Goal: Information Seeking & Learning: Learn about a topic

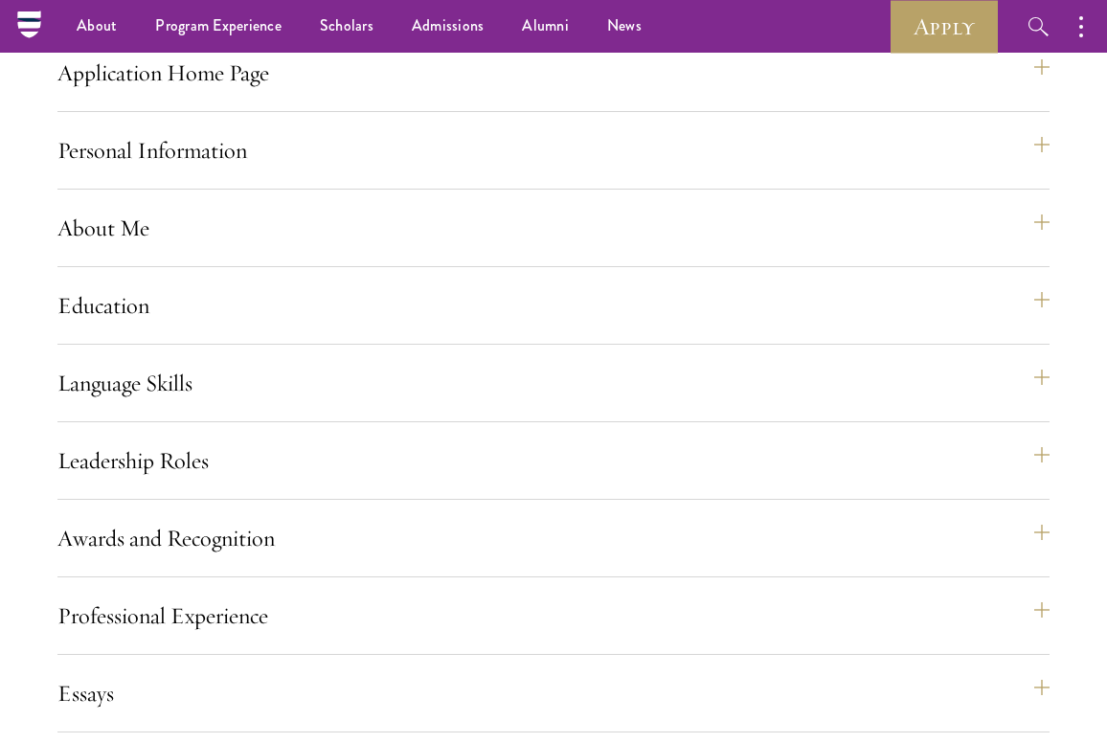
scroll to position [1627, 0]
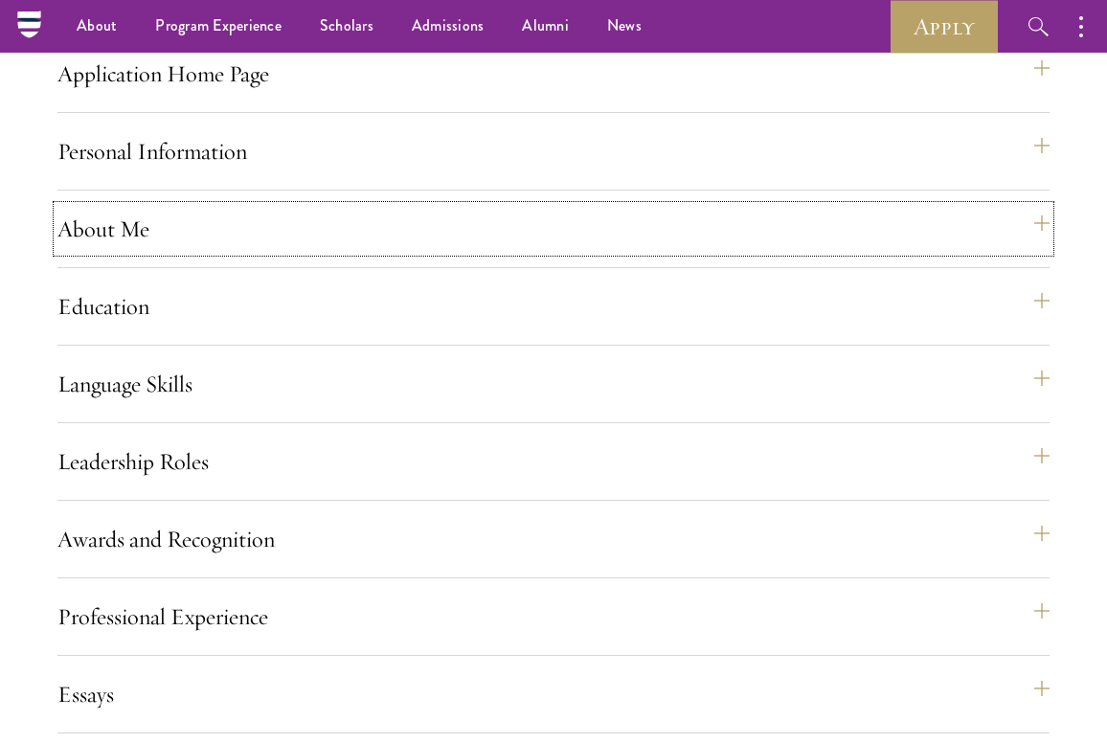
click at [174, 252] on button "About Me" at bounding box center [553, 229] width 992 height 46
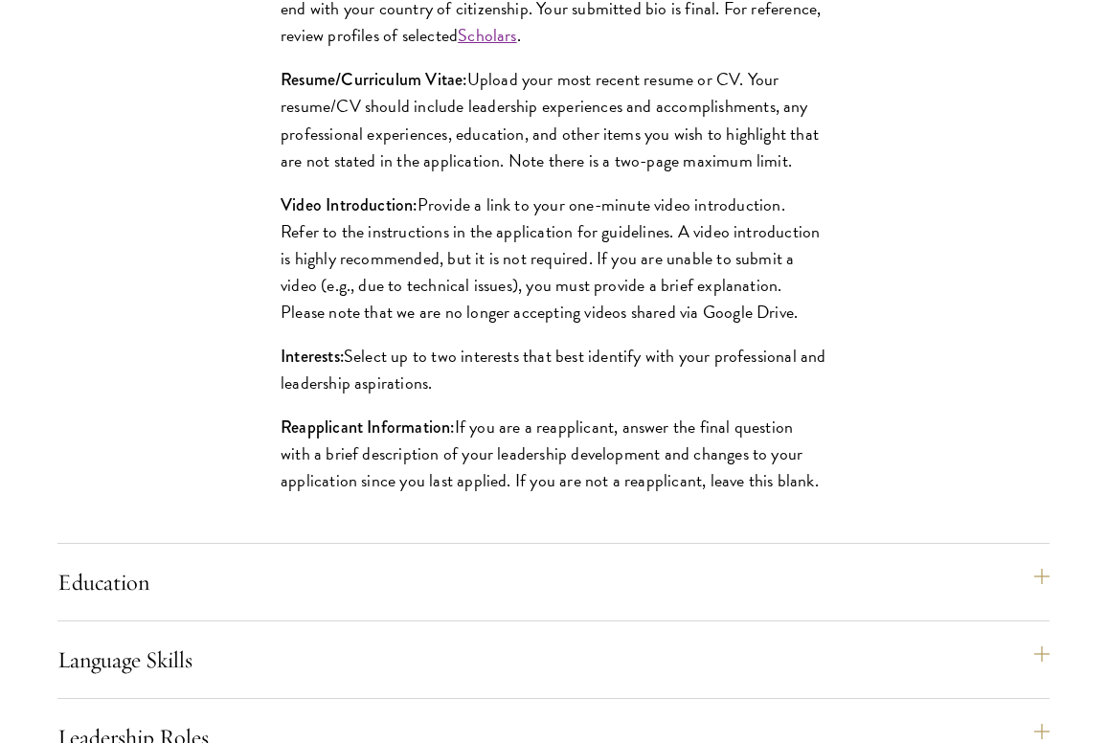
scroll to position [2110, 0]
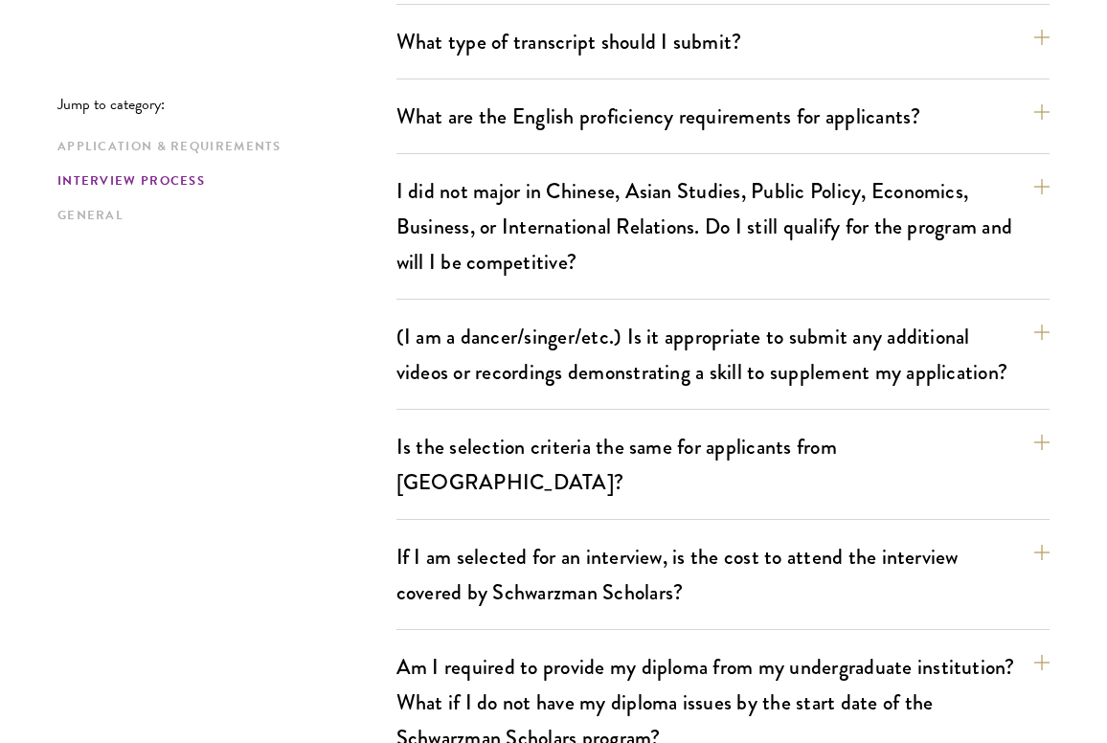
scroll to position [2447, 0]
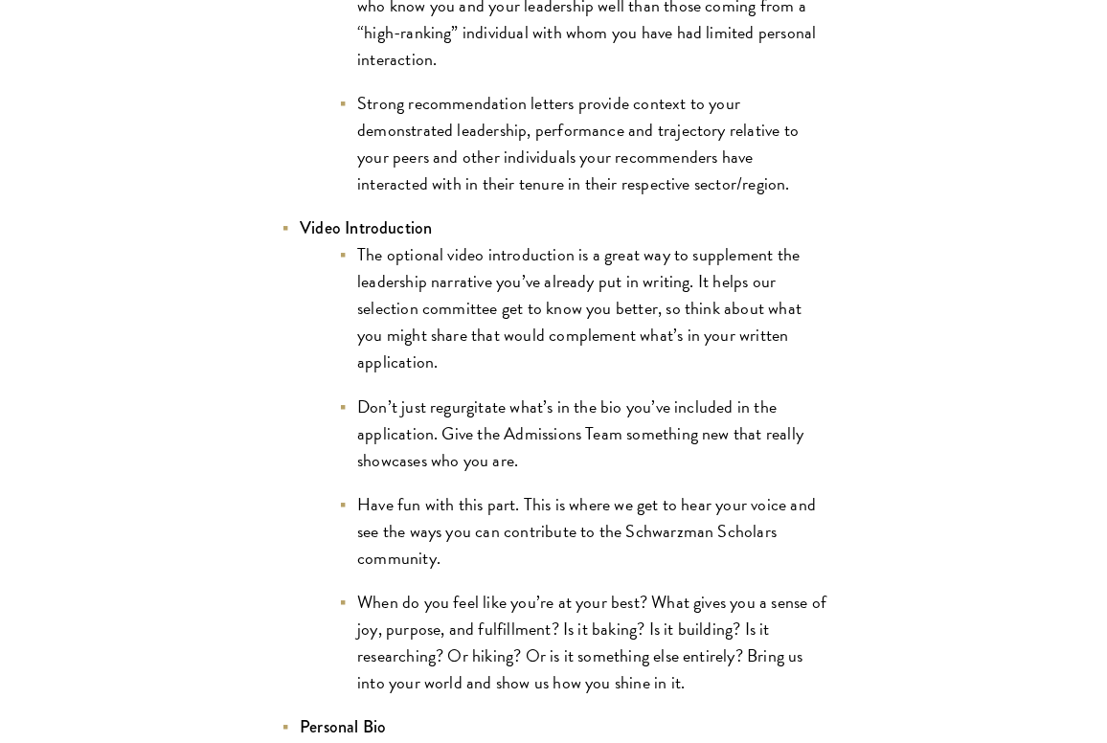
scroll to position [2935, 0]
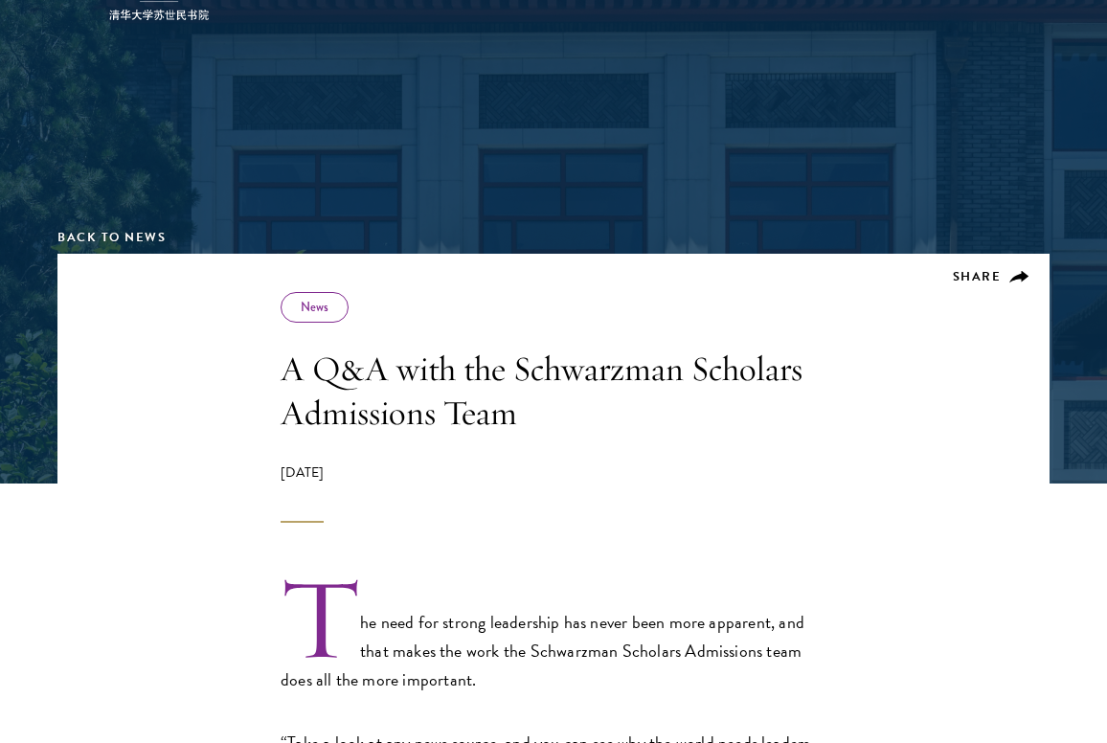
scroll to position [122, 0]
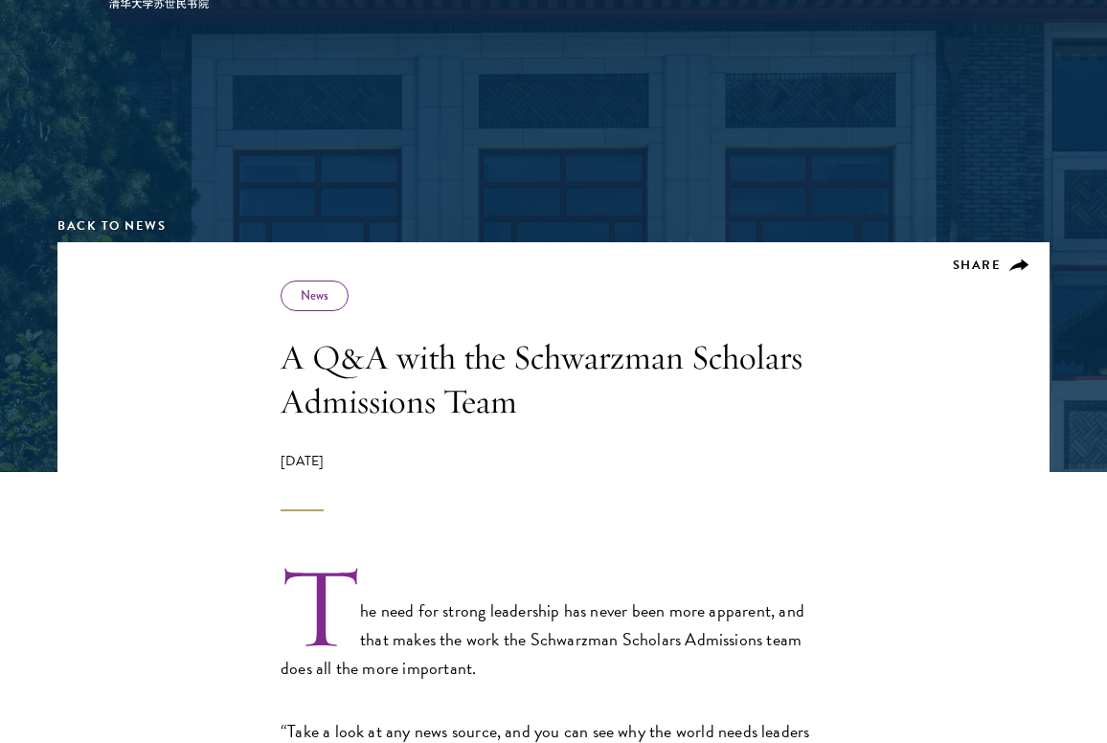
click at [35, 366] on div at bounding box center [553, 201] width 1107 height 541
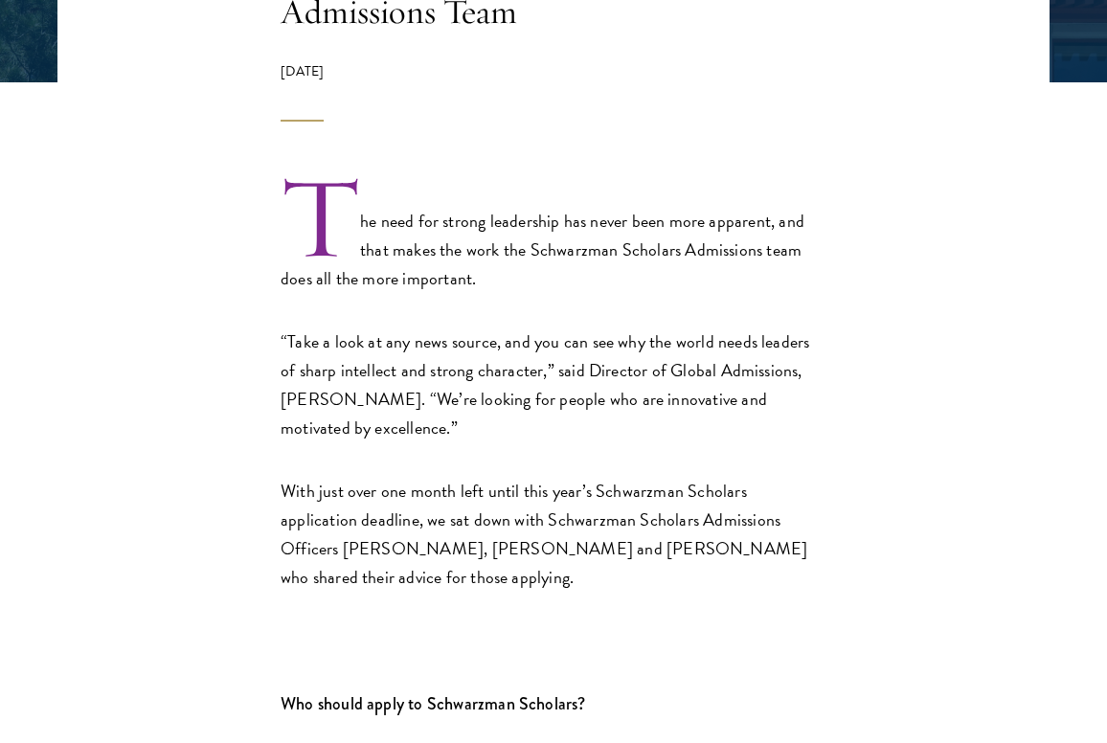
scroll to position [512, 0]
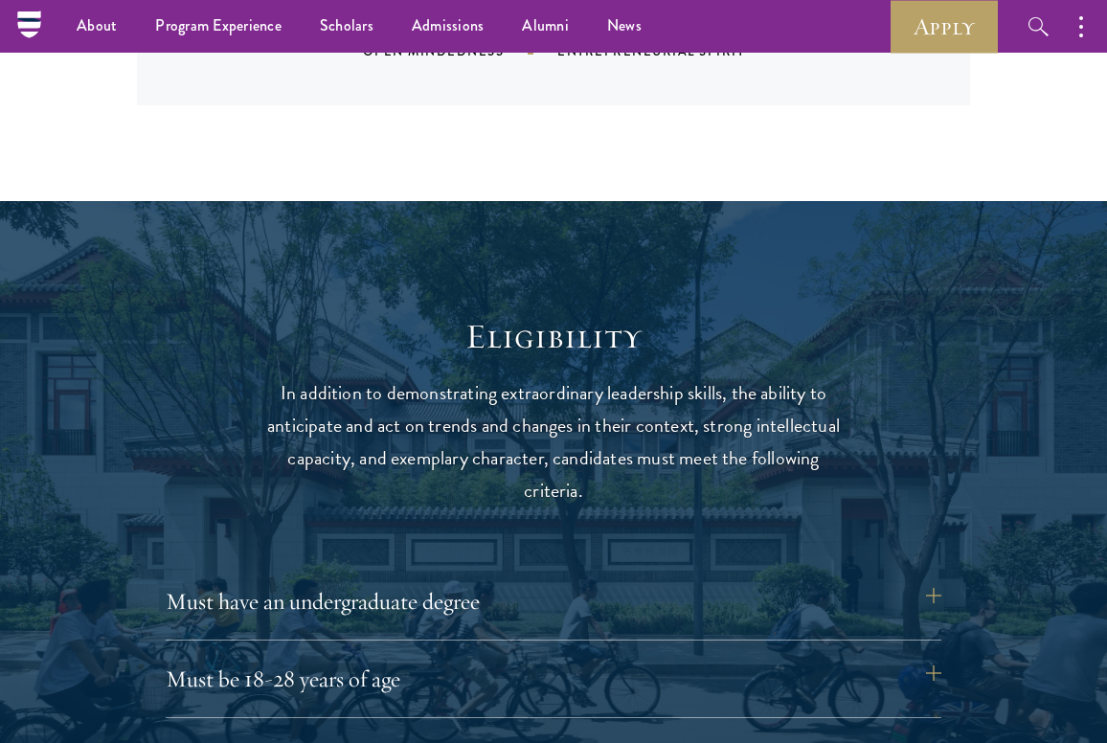
scroll to position [6116, 0]
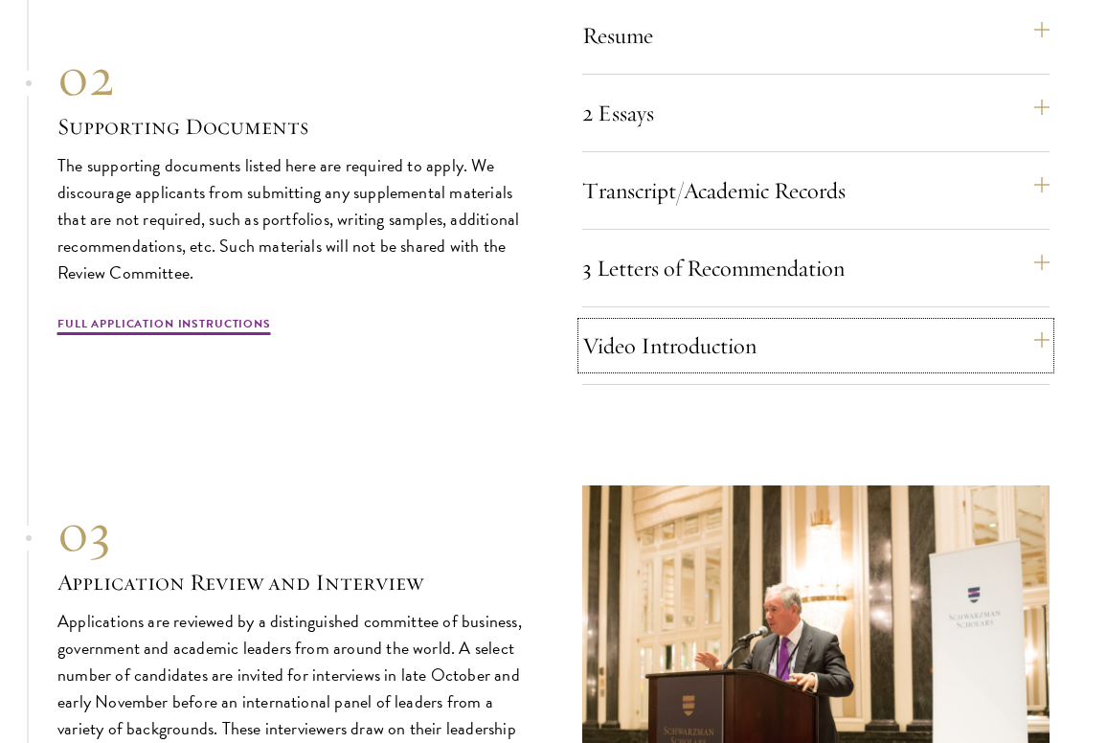
click at [653, 369] on button "Video Introduction" at bounding box center [815, 346] width 467 height 46
